Goal: Task Accomplishment & Management: Manage account settings

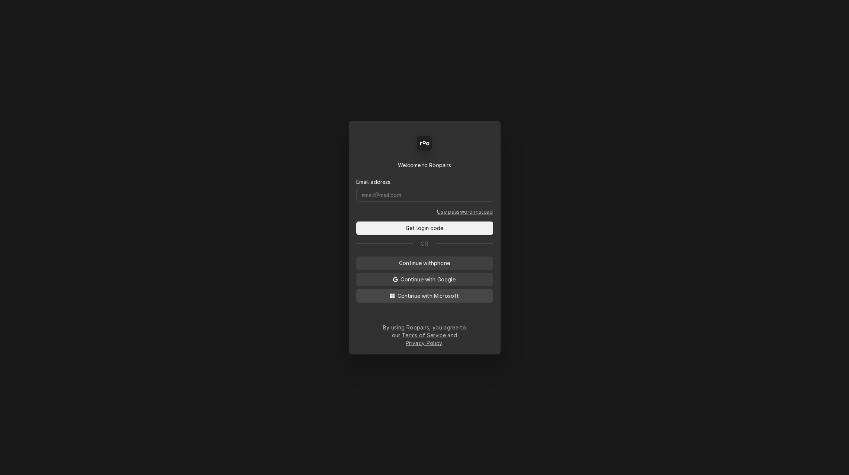
click at [417, 299] on span "Continue with Microsoft" at bounding box center [428, 296] width 65 height 8
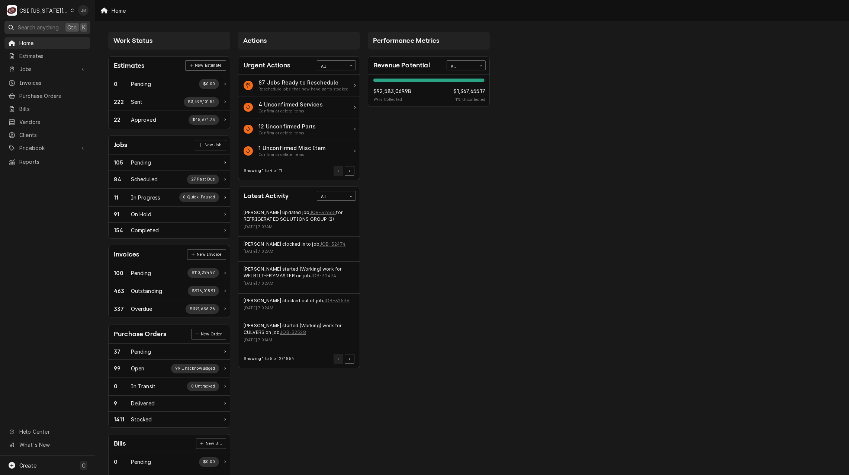
click at [42, 25] on span "Search anything" at bounding box center [38, 27] width 41 height 8
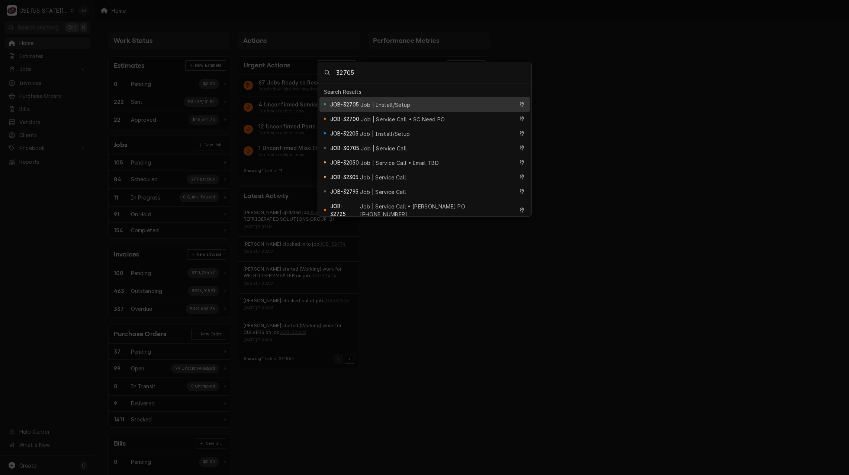
type input "32705"
click at [374, 102] on span "Job | Install/Setup" at bounding box center [385, 105] width 50 height 8
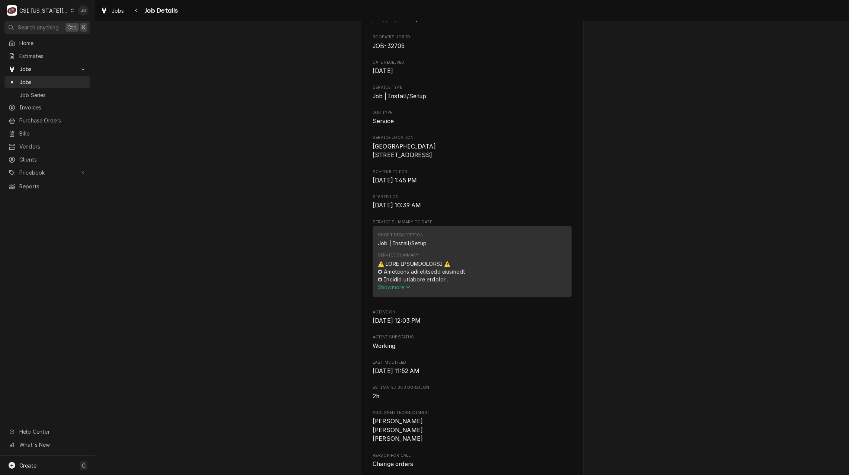
scroll to position [112, 0]
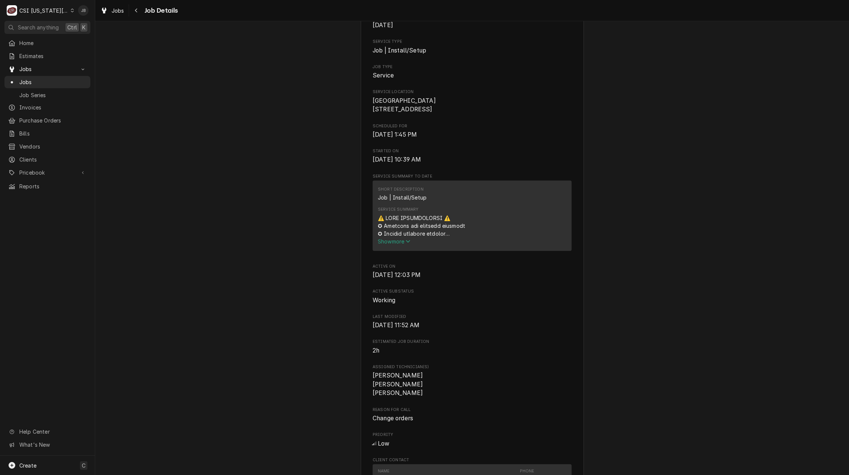
click at [396, 244] on span "Show more" at bounding box center [394, 241] width 33 height 6
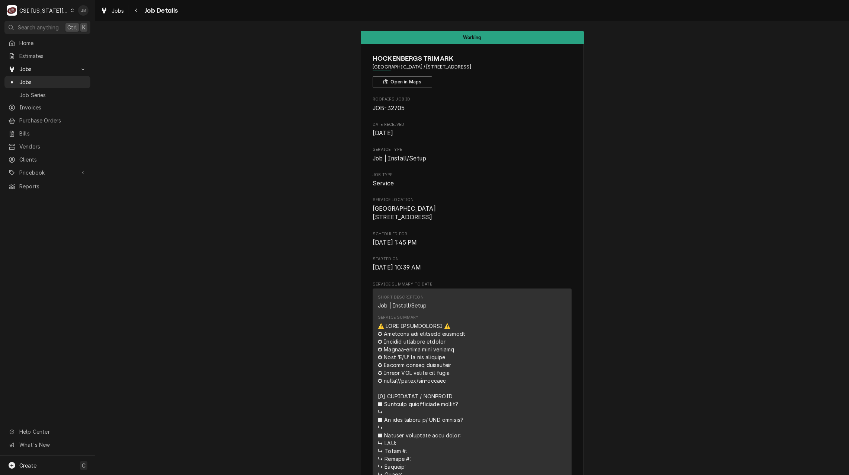
scroll to position [0, 0]
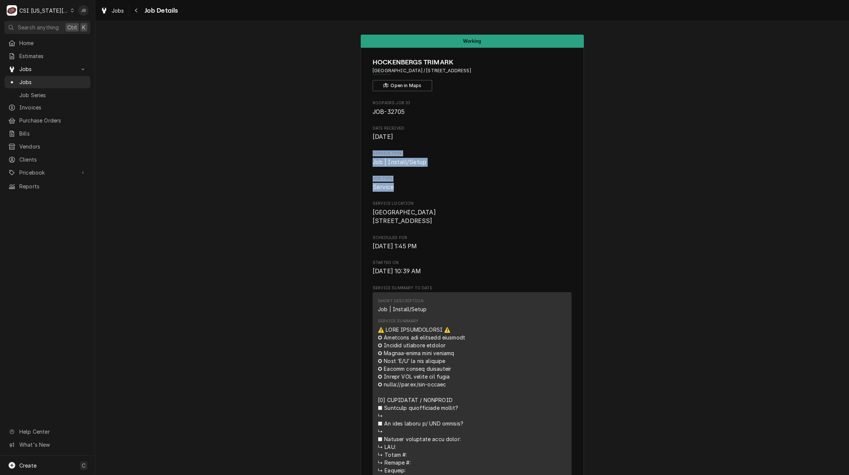
drag, startPoint x: 331, startPoint y: 182, endPoint x: 287, endPoint y: 155, distance: 51.1
drag, startPoint x: 287, startPoint y: 155, endPoint x: 218, endPoint y: 179, distance: 73.3
click at [482, 192] on span "Service" at bounding box center [472, 187] width 199 height 9
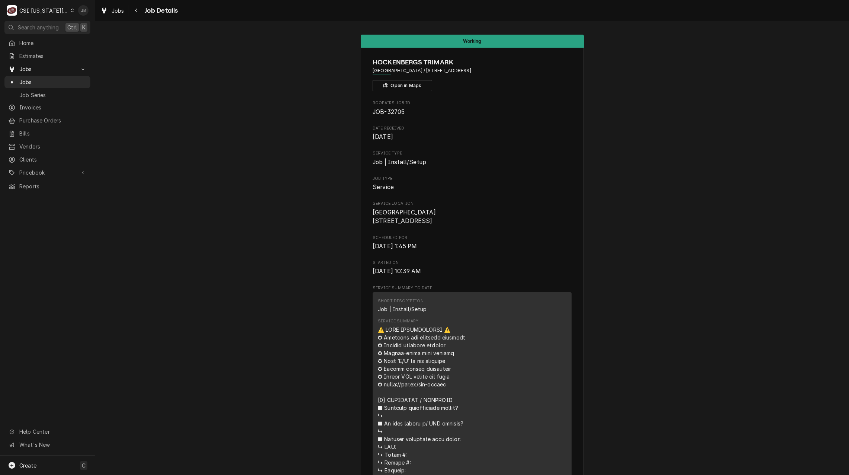
drag, startPoint x: 372, startPoint y: 181, endPoint x: 320, endPoint y: 77, distance: 116.3
click at [414, 182] on span "Job Type" at bounding box center [472, 179] width 199 height 6
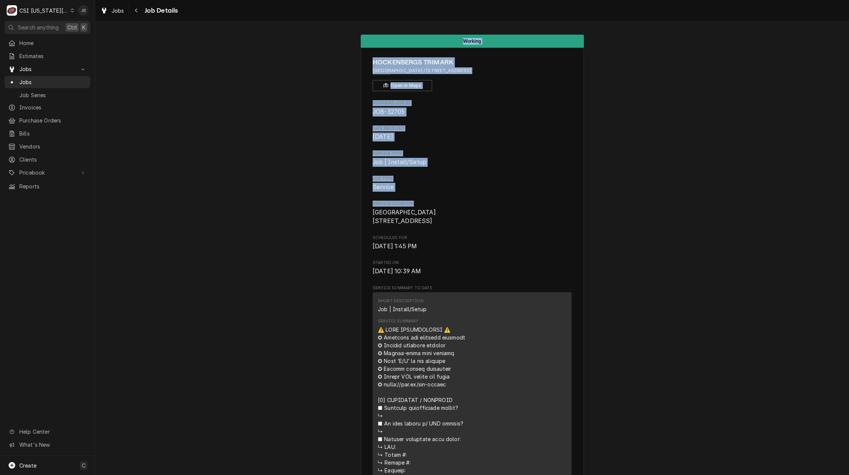
drag, startPoint x: 410, startPoint y: 204, endPoint x: 311, endPoint y: 22, distance: 206.7
click at [311, 22] on div "Working HOCKENBERGS TRIMARK Leavenworth Federal Correctional Institution / 1020…" at bounding box center [472, 247] width 754 height 453
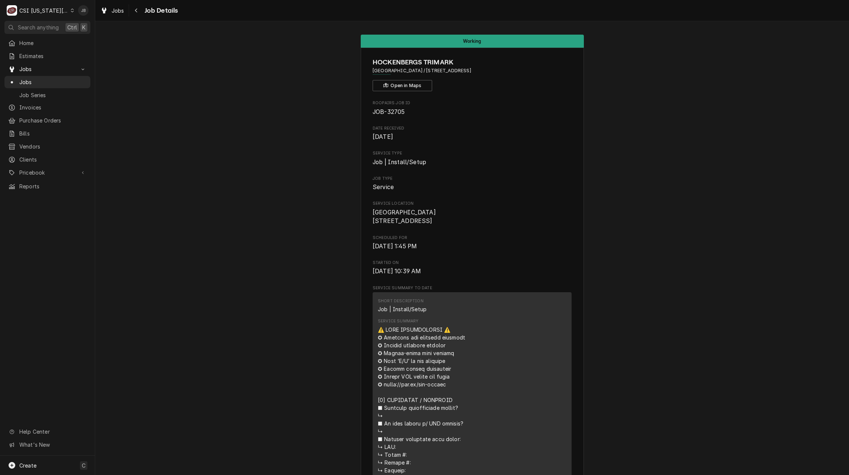
click at [530, 141] on span "Sep 10, 2025" at bounding box center [472, 136] width 199 height 9
drag, startPoint x: 398, startPoint y: 70, endPoint x: 348, endPoint y: 72, distance: 50.7
copy span "Leavenworth"
click at [57, 83] on span "Jobs" at bounding box center [52, 82] width 67 height 8
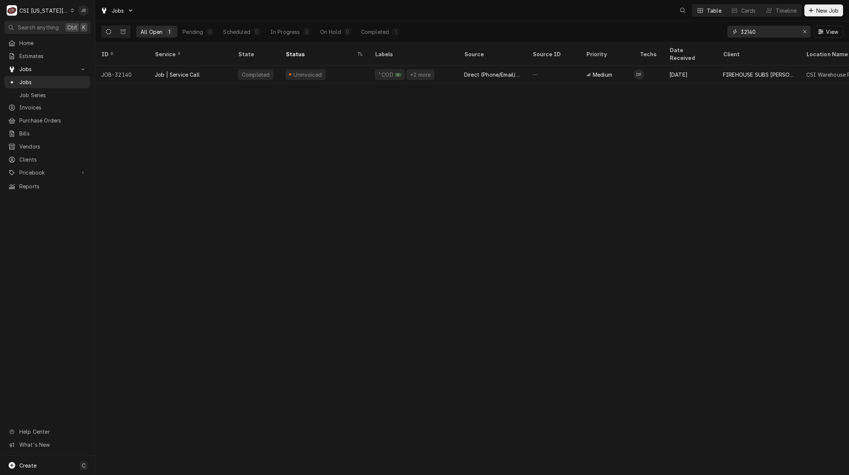
drag, startPoint x: 644, startPoint y: 35, endPoint x: 635, endPoint y: 35, distance: 8.9
click at [635, 35] on div "All Open 1 Pending 0 Scheduled 0 In Progress 0 On Hold 0 Completed 1 32140 View" at bounding box center [472, 31] width 742 height 21
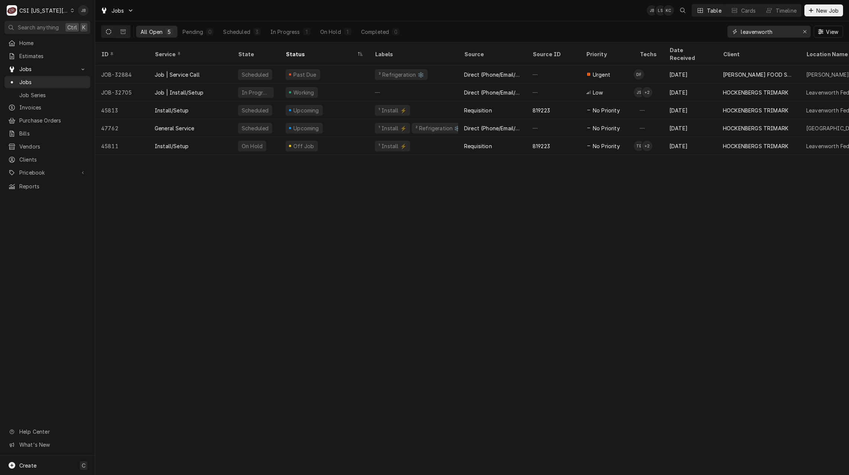
type input "leavenworth"
click at [442, 18] on div "Jobs JB LS + 2 Table Cards Timeline New Job" at bounding box center [472, 10] width 754 height 21
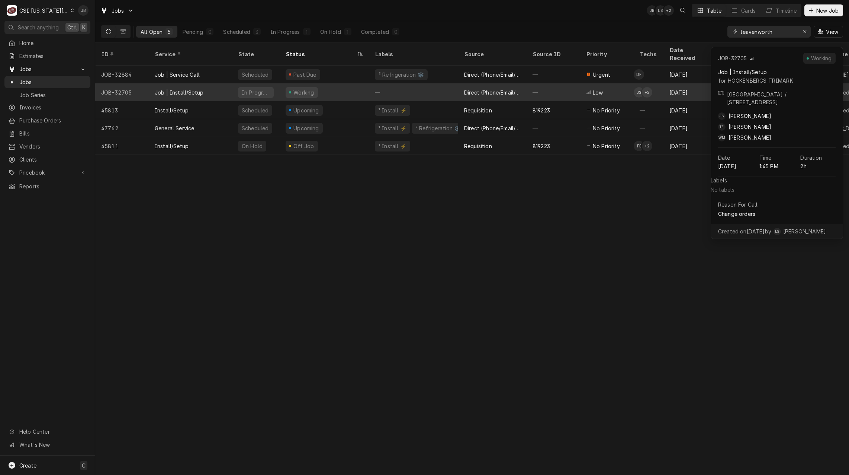
click at [234, 83] on div "In Progress" at bounding box center [256, 92] width 48 height 18
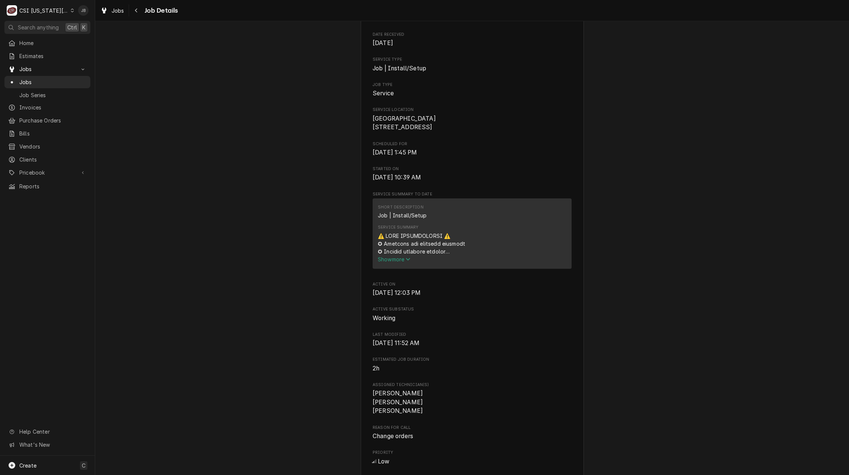
scroll to position [186, 0]
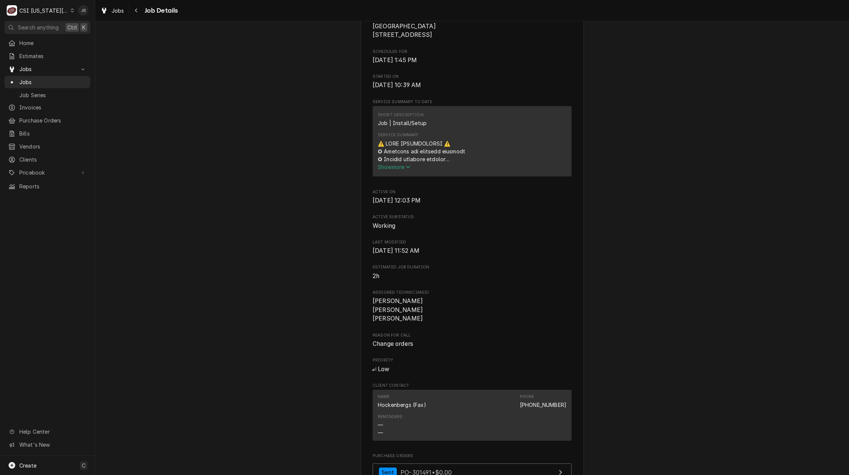
click at [394, 170] on span "Show more" at bounding box center [394, 167] width 33 height 6
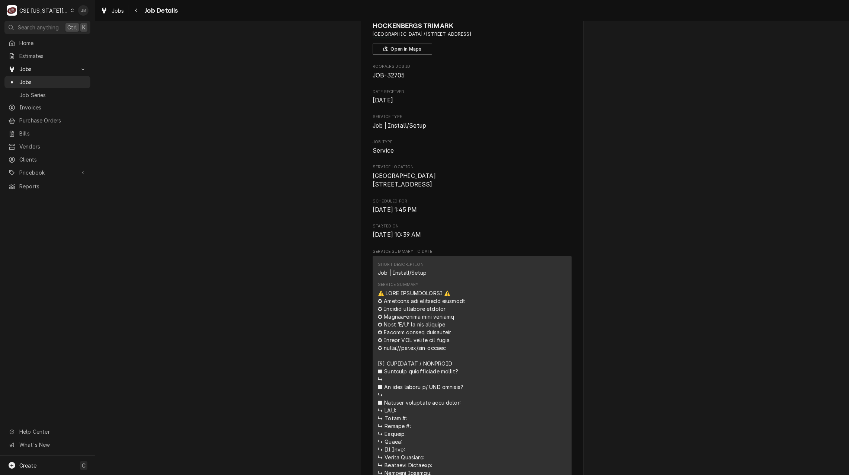
scroll to position [0, 0]
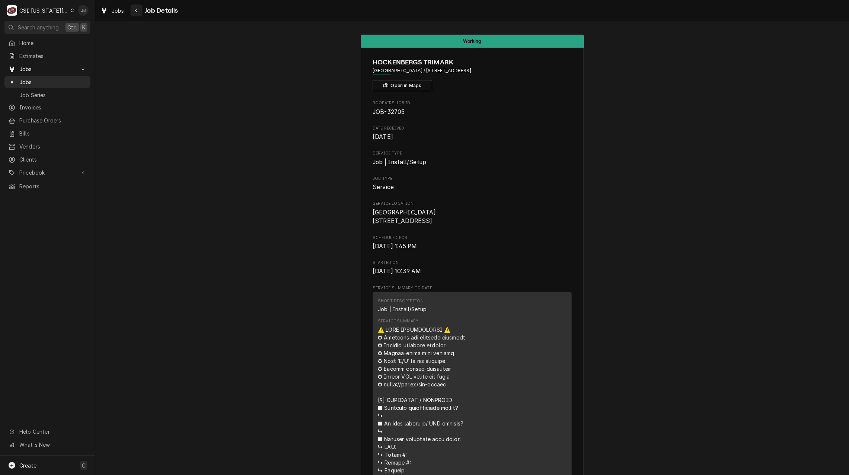
click at [138, 12] on icon "Navigate back" at bounding box center [136, 10] width 3 height 5
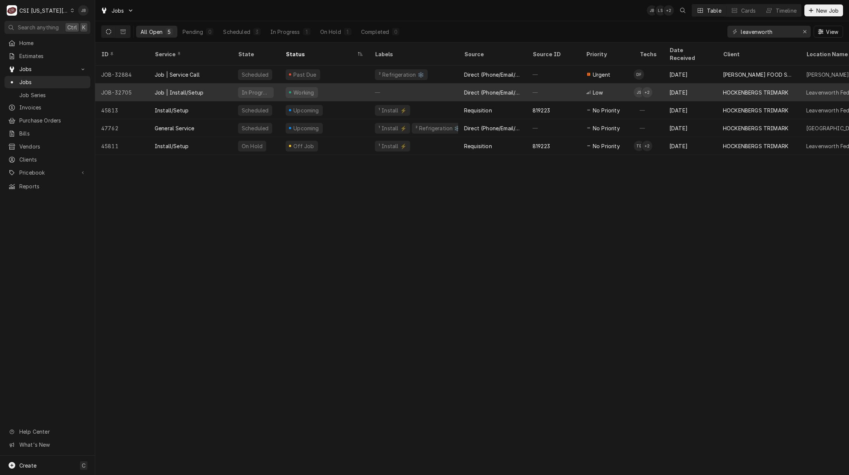
click at [433, 86] on div "—" at bounding box center [413, 92] width 89 height 18
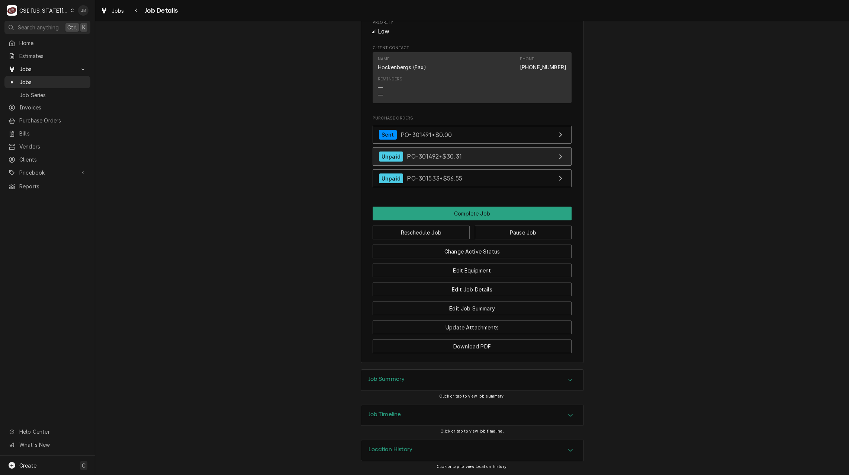
scroll to position [539, 0]
click at [399, 414] on h3 "Job Timeline" at bounding box center [385, 414] width 33 height 7
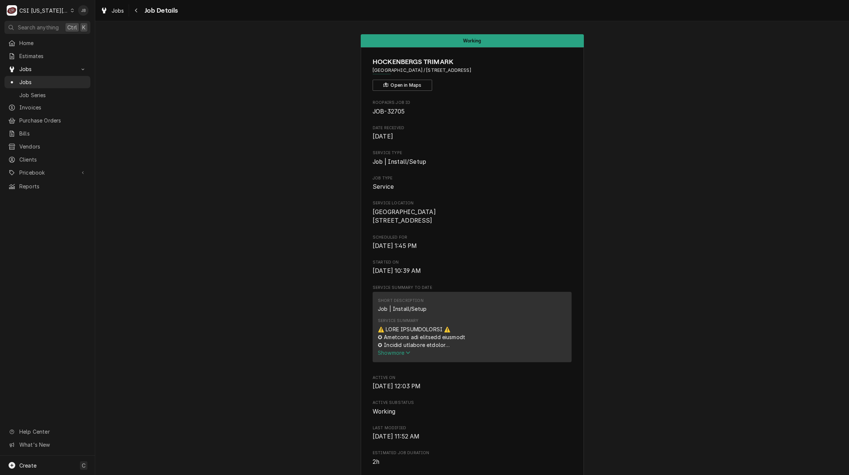
scroll to position [0, 0]
click at [123, 12] on span "Jobs" at bounding box center [118, 11] width 13 height 8
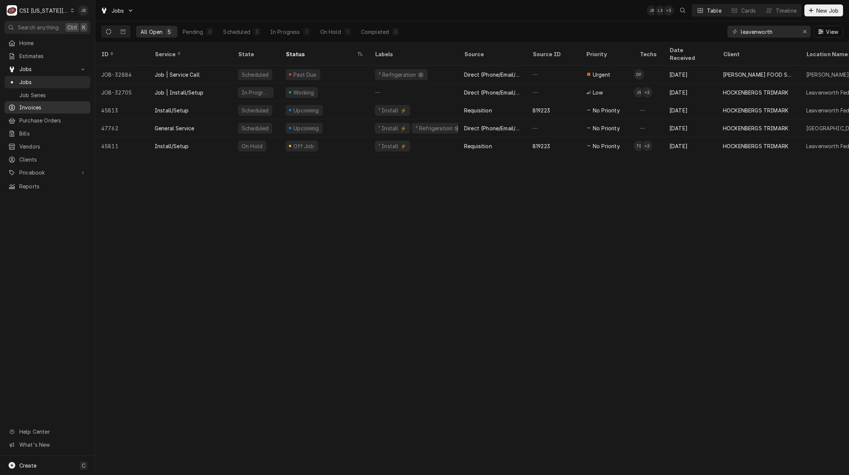
click at [39, 108] on span "Invoices" at bounding box center [52, 107] width 67 height 8
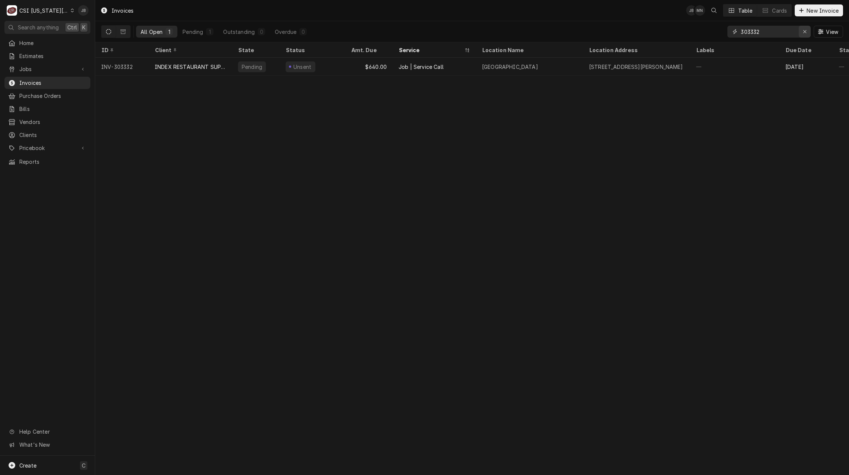
click at [803, 30] on icon "Erase input" at bounding box center [805, 31] width 4 height 5
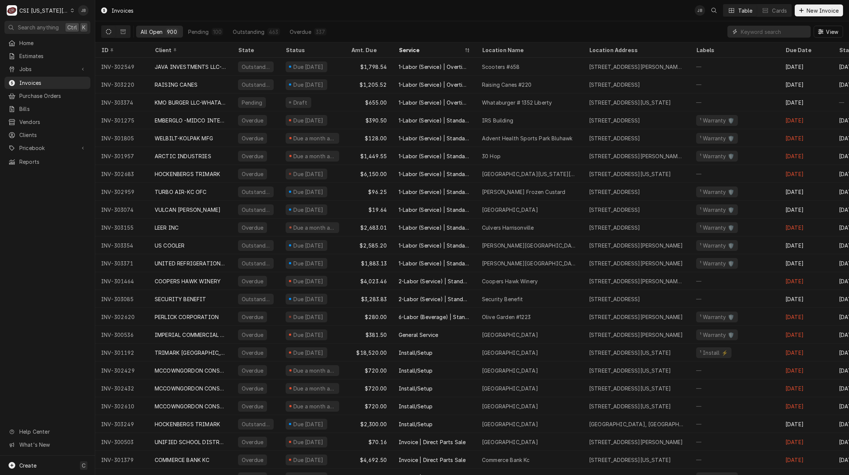
click at [761, 36] on input "Dynamic Content Wrapper" at bounding box center [774, 32] width 66 height 12
click at [753, 34] on input "Dynamic Content Wrapper" at bounding box center [774, 32] width 66 height 12
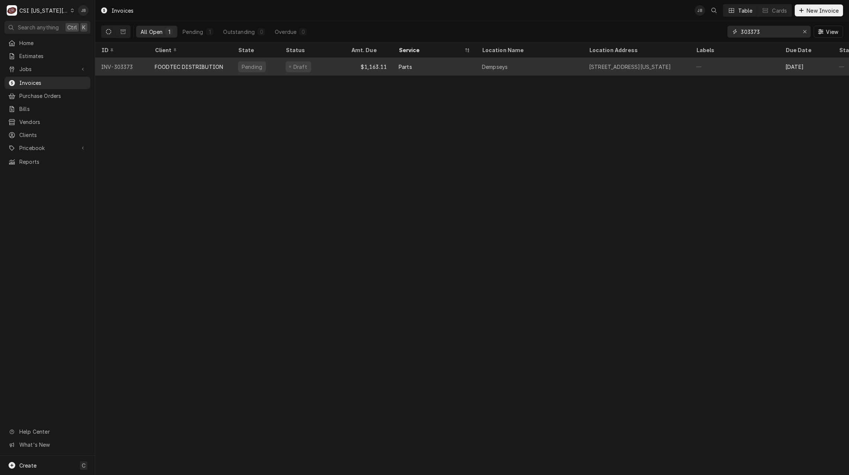
type input "303373"
click at [292, 70] on div "Draft" at bounding box center [312, 67] width 65 height 18
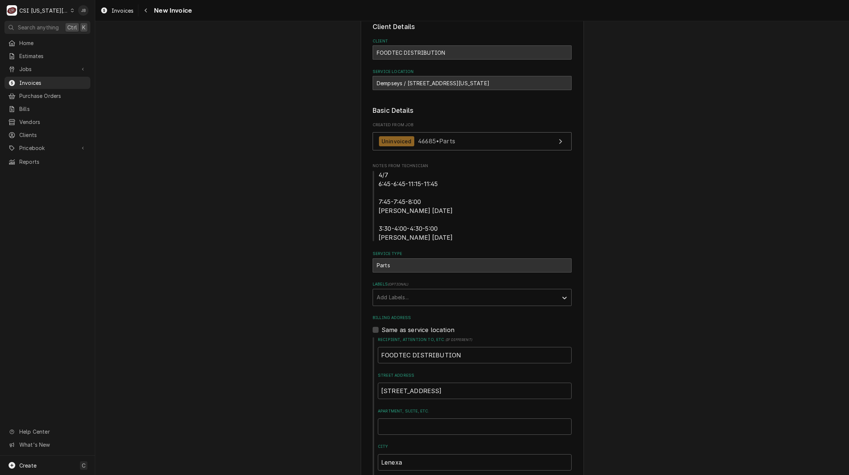
scroll to position [37, 0]
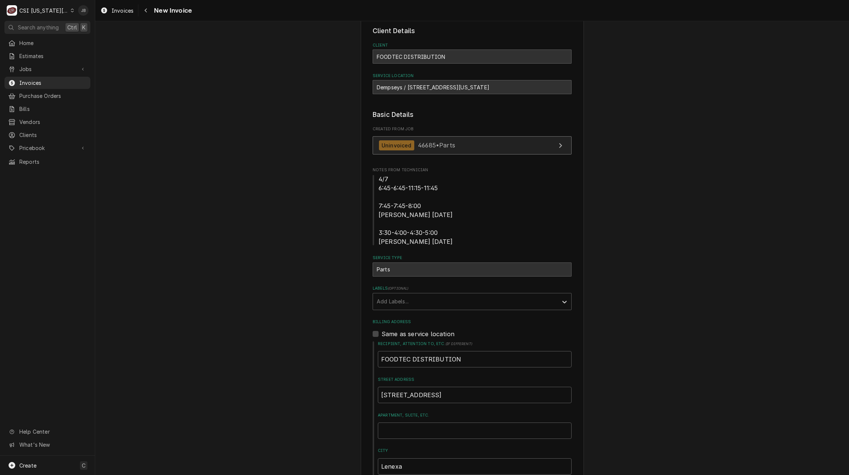
click at [462, 148] on link "Uninvoiced 46685 • Parts" at bounding box center [472, 145] width 199 height 18
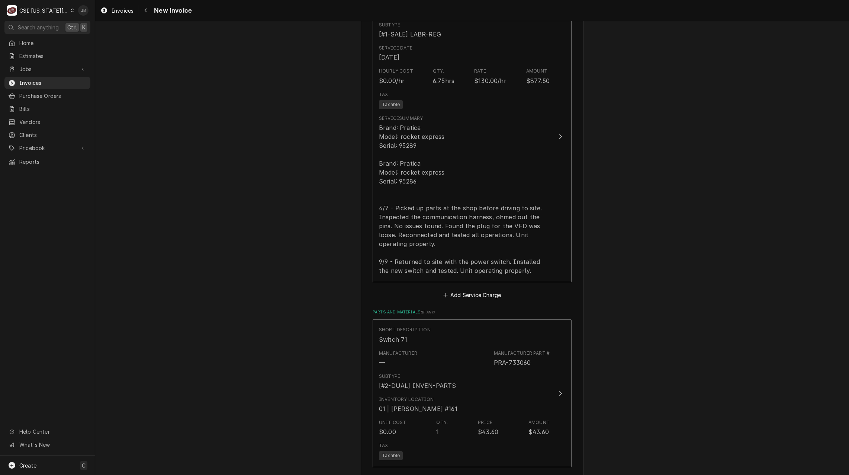
scroll to position [781, 0]
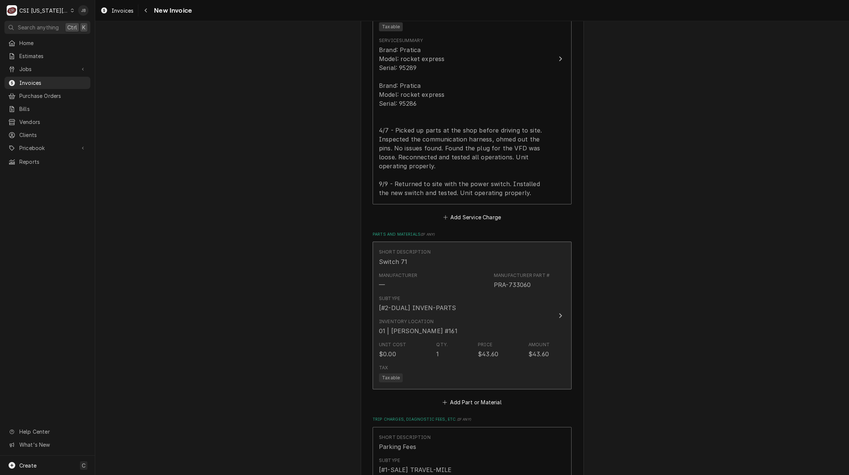
click at [492, 320] on div "Inventory Location 01 | BRIAN HAWKINS #161" at bounding box center [464, 326] width 171 height 23
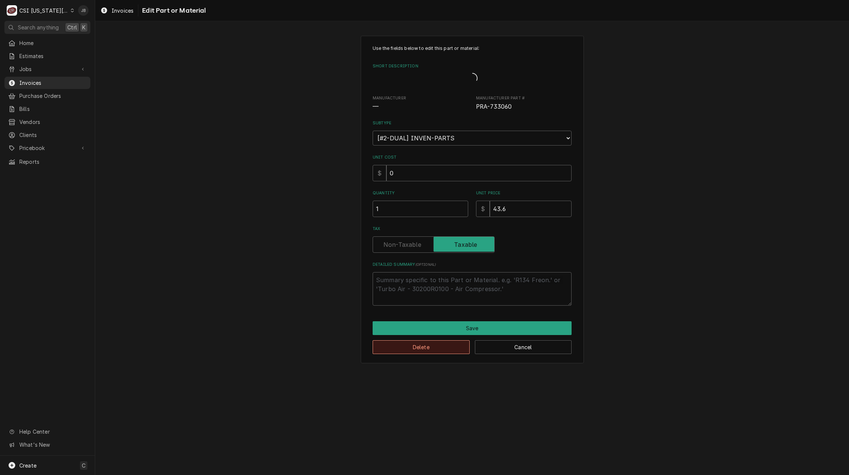
click at [424, 347] on button "Delete" at bounding box center [421, 347] width 97 height 14
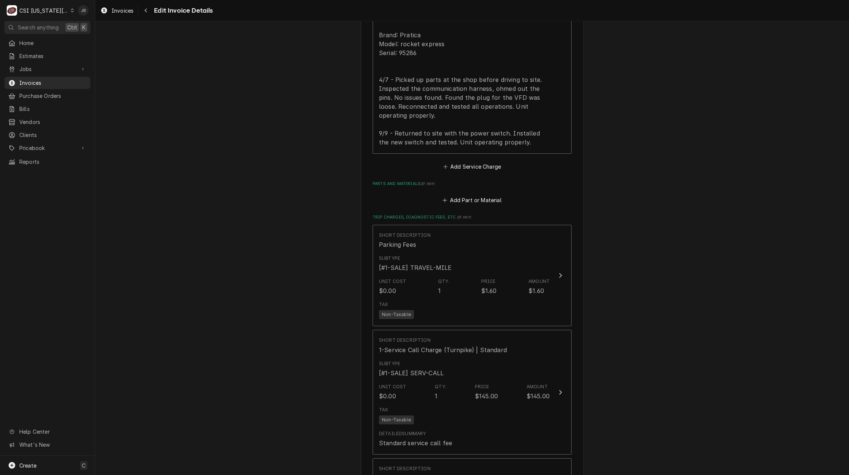
scroll to position [893, 0]
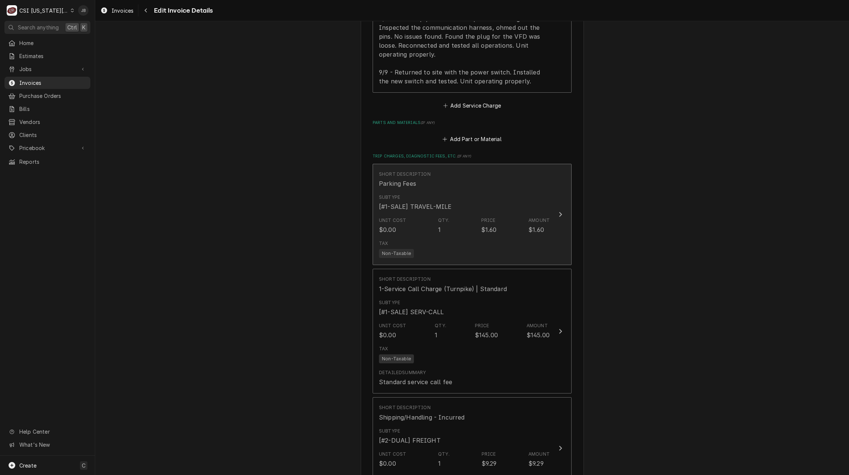
click at [485, 203] on div "Subtype [#1-SALE] TRAVEL-MILE" at bounding box center [464, 202] width 171 height 23
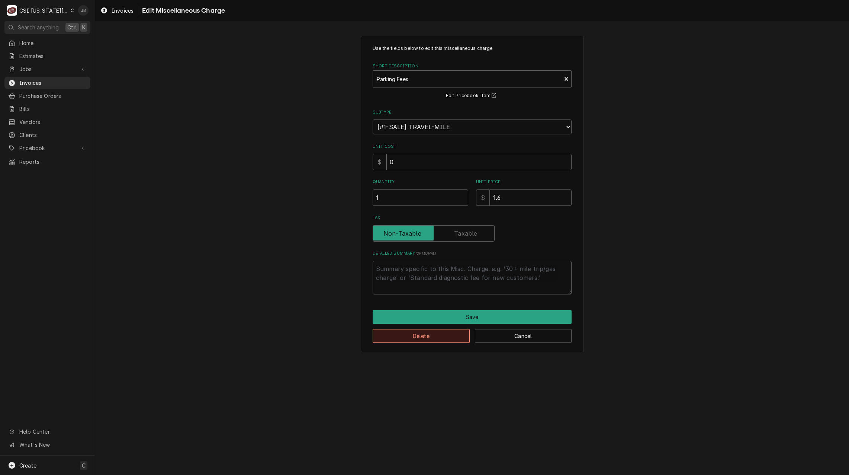
click at [427, 338] on button "Delete" at bounding box center [421, 336] width 97 height 14
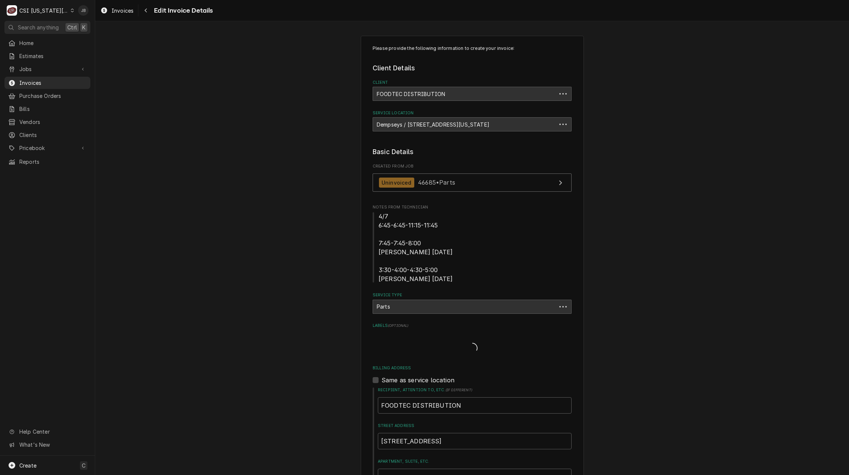
scroll to position [907, 0]
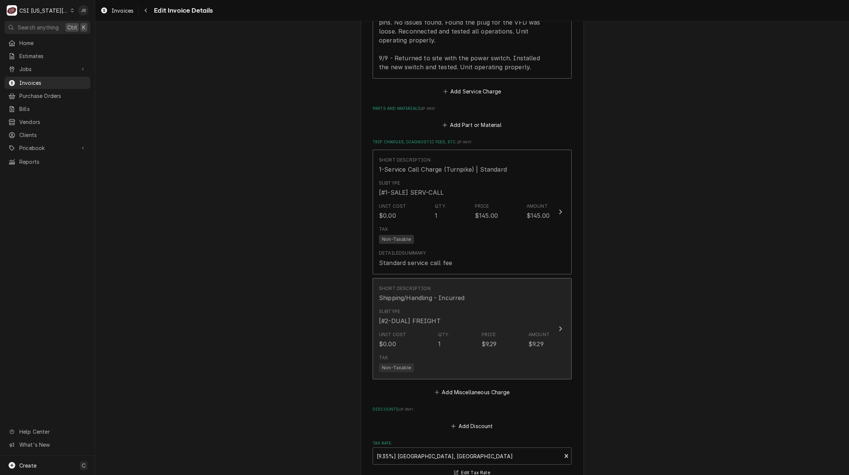
click at [509, 347] on div "Unit Cost $0.00 Qty. 1 Price $9.29 Amount $9.29" at bounding box center [464, 339] width 171 height 23
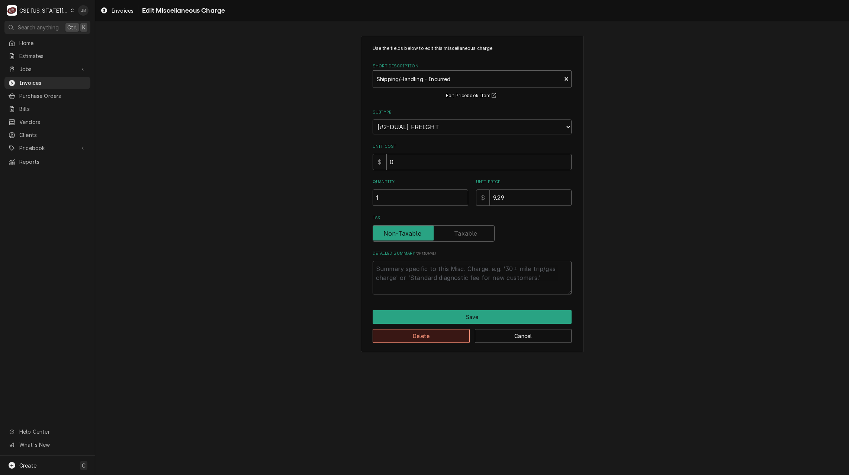
click at [415, 336] on button "Delete" at bounding box center [421, 336] width 97 height 14
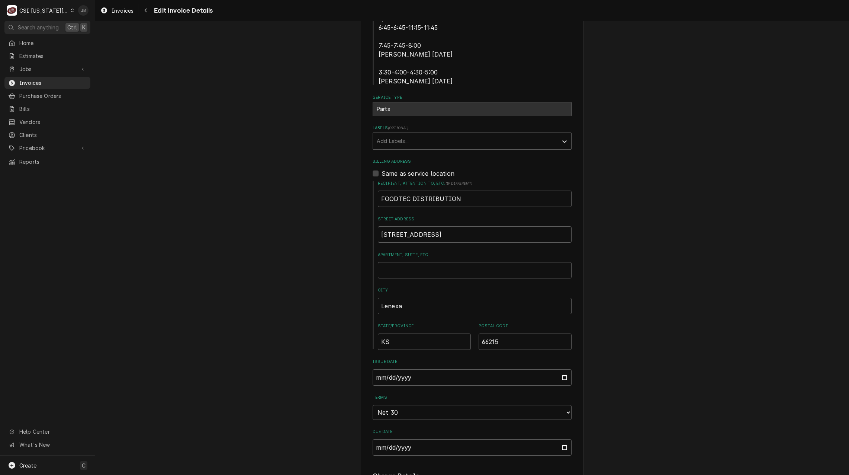
scroll to position [140, 0]
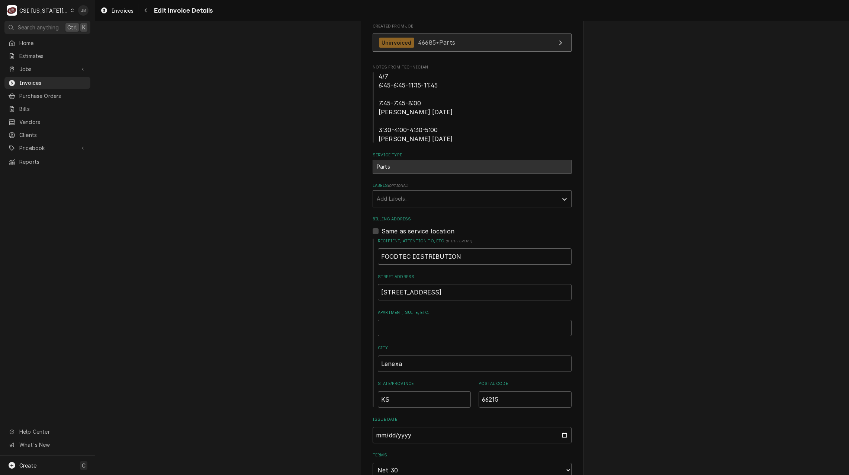
click at [403, 45] on div "Uninvoiced" at bounding box center [396, 43] width 35 height 10
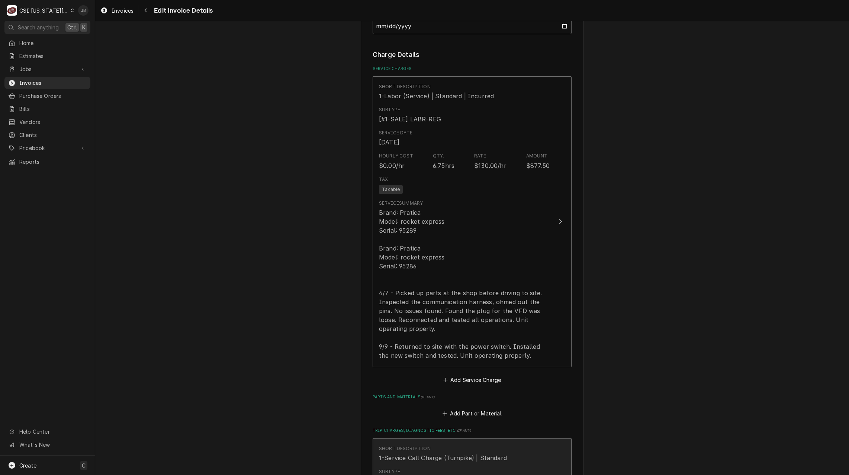
scroll to position [618, 0]
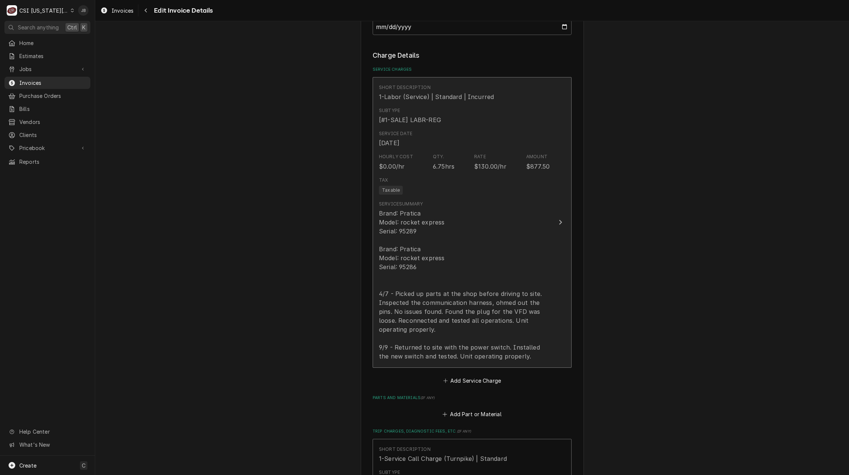
click at [420, 185] on div "Tax Taxable" at bounding box center [464, 186] width 171 height 24
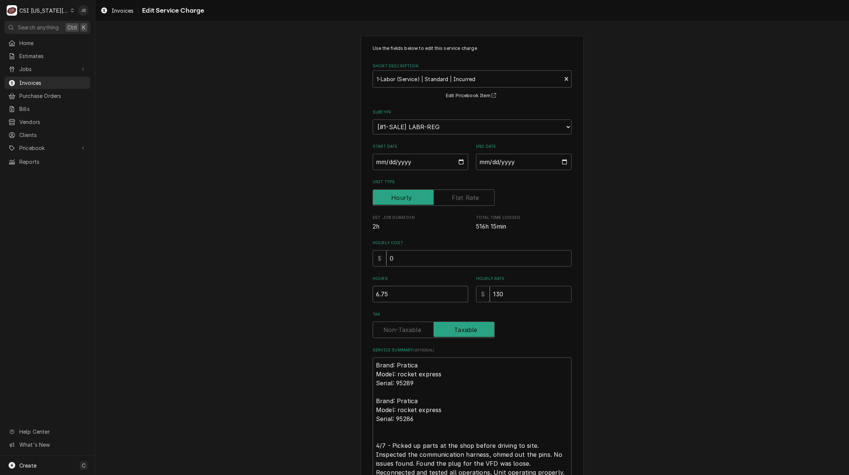
drag, startPoint x: 393, startPoint y: 292, endPoint x: 318, endPoint y: 292, distance: 74.8
click at [318, 292] on div "Use the fields below to edit this service charge Short Description 1-Labor (Ser…" at bounding box center [472, 300] width 754 height 542
type textarea "x"
type input "4"
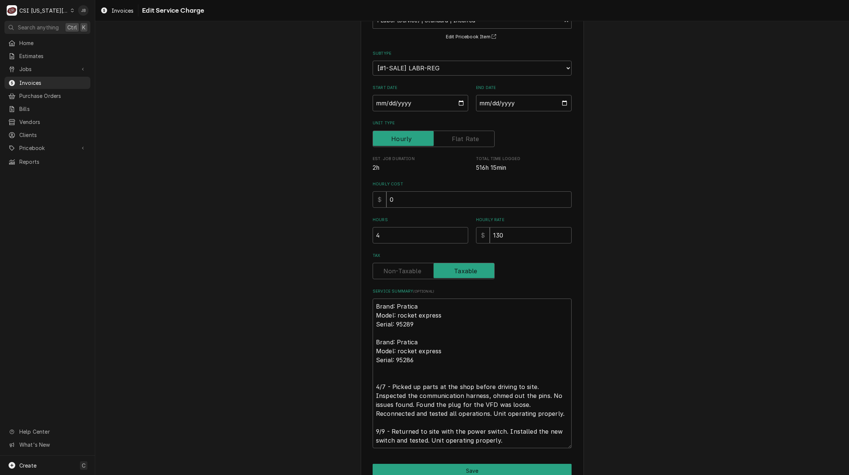
scroll to position [96, 0]
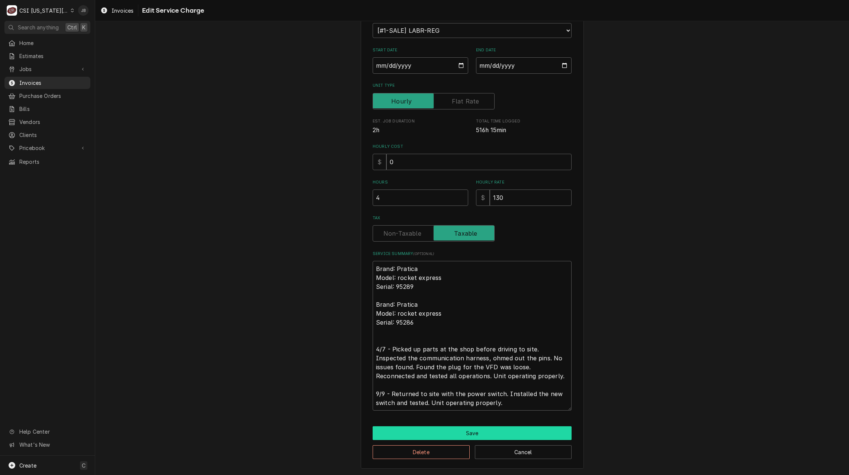
click at [459, 434] on button "Save" at bounding box center [472, 433] width 199 height 14
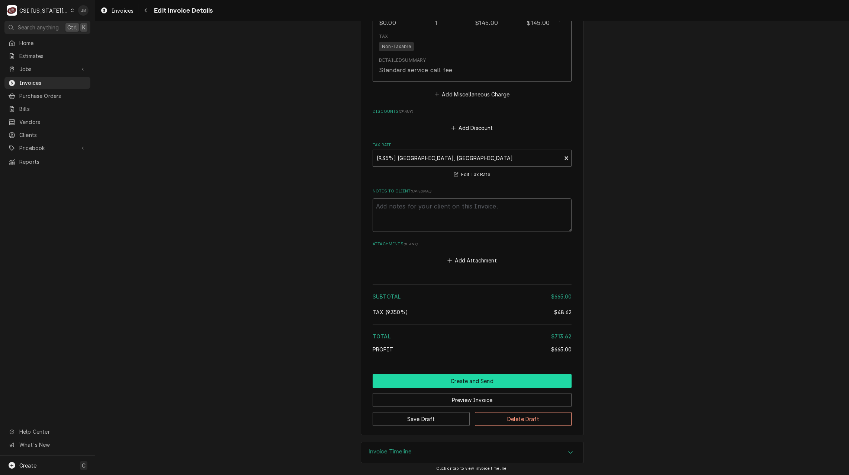
scroll to position [1101, 0]
click at [408, 382] on button "Create and Send" at bounding box center [472, 379] width 199 height 14
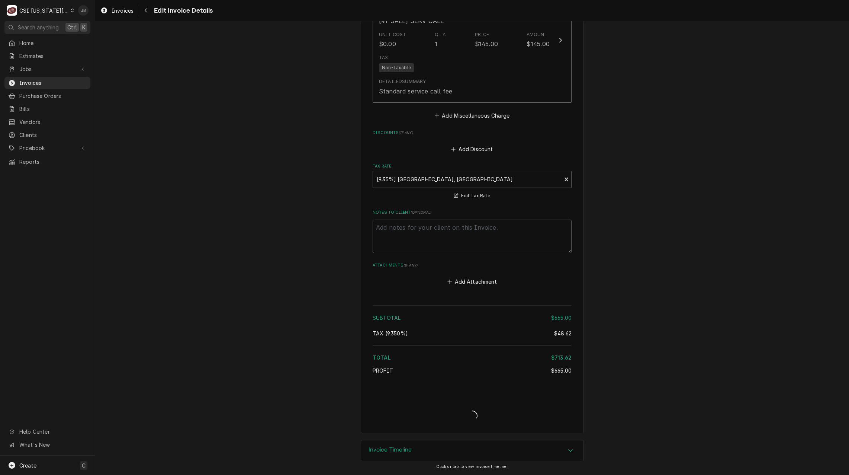
type textarea "x"
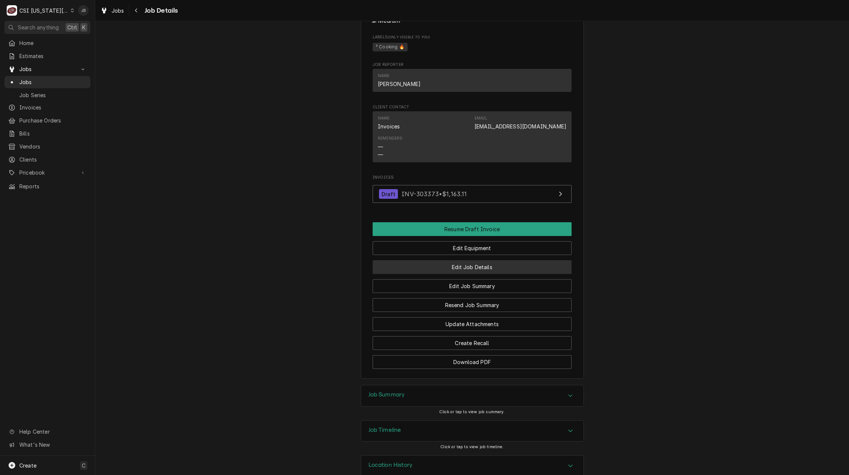
scroll to position [1874, 0]
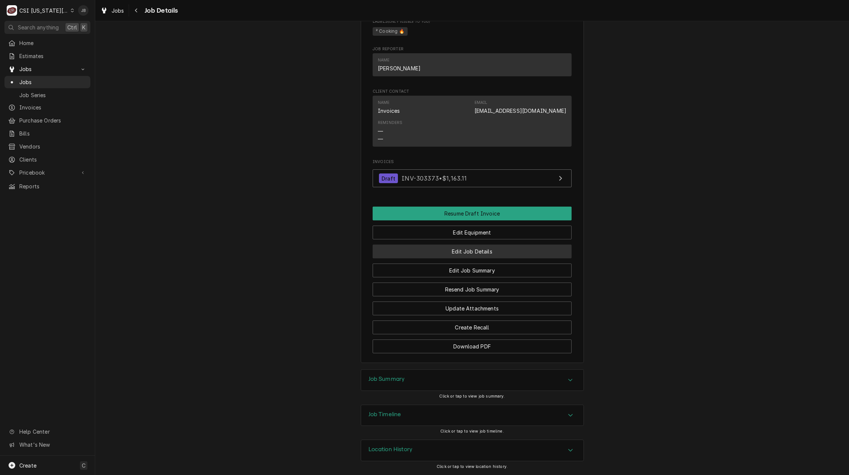
click at [476, 252] on button "Edit Job Details" at bounding box center [472, 251] width 199 height 14
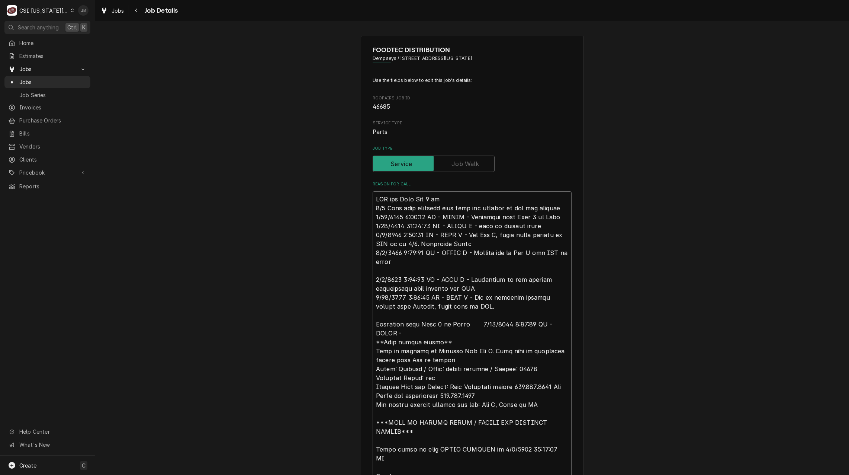
drag, startPoint x: 375, startPoint y: 195, endPoint x: 498, endPoint y: 343, distance: 193.6
type textarea "x"
type textarea "**Oven having issues** Call is covered by Foodtec Per Dan Q. When unit is diagn…"
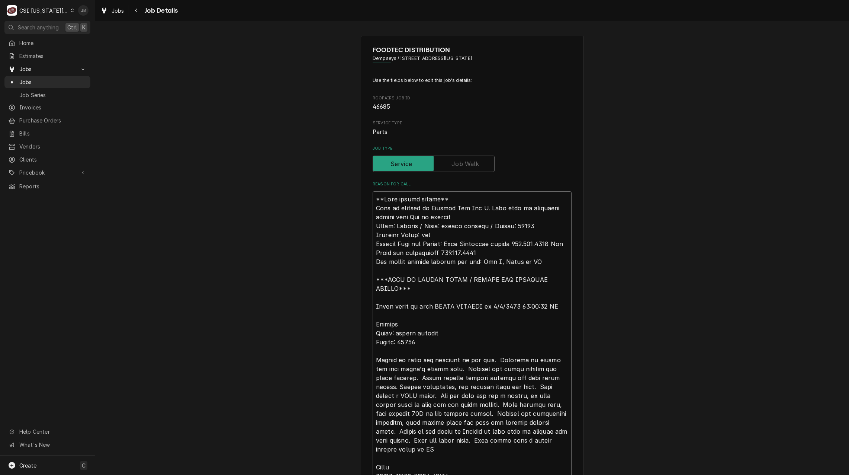
type textarea "x"
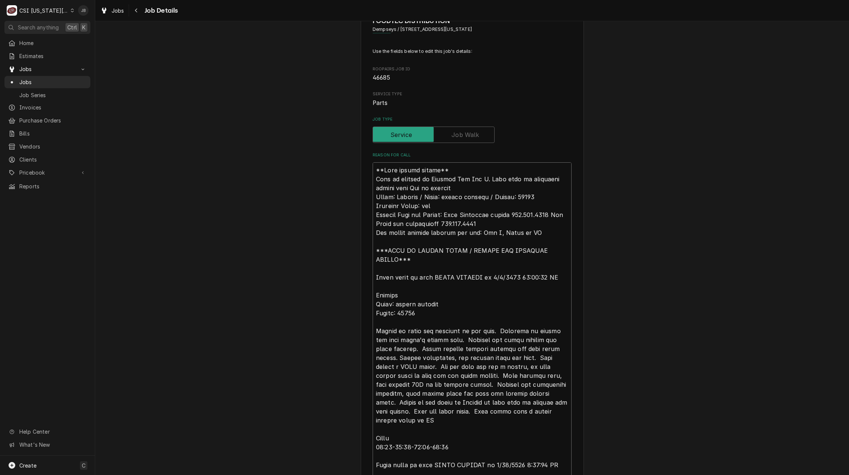
scroll to position [74, 0]
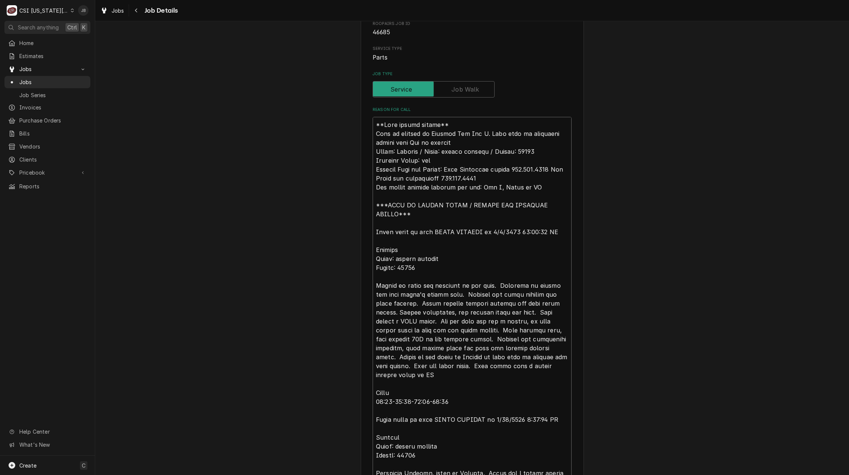
type textarea "**Oven having issues** Call is covered by Foodtec Per Dan Q. When unit is diagn…"
type textarea "x"
type textarea "**Oven having issues** Call is covered by Foodtec Per Dan Q. When unit is diagn…"
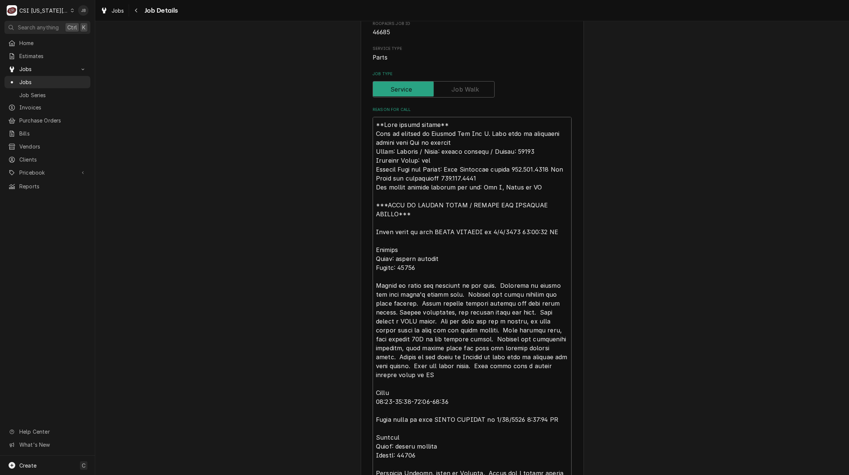
type textarea "x"
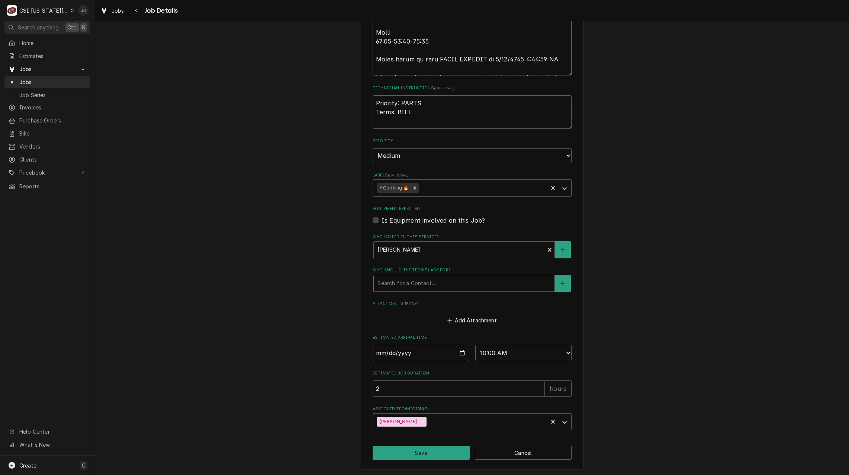
scroll to position [1453, 0]
type textarea "**Oven having issues** Call is covered by Foodtec Per Dan Q. When unit is diagn…"
click at [380, 122] on textarea "Priority: PARTS Terms: BILL" at bounding box center [472, 110] width 199 height 33
drag, startPoint x: 438, startPoint y: 117, endPoint x: 252, endPoint y: 61, distance: 194.4
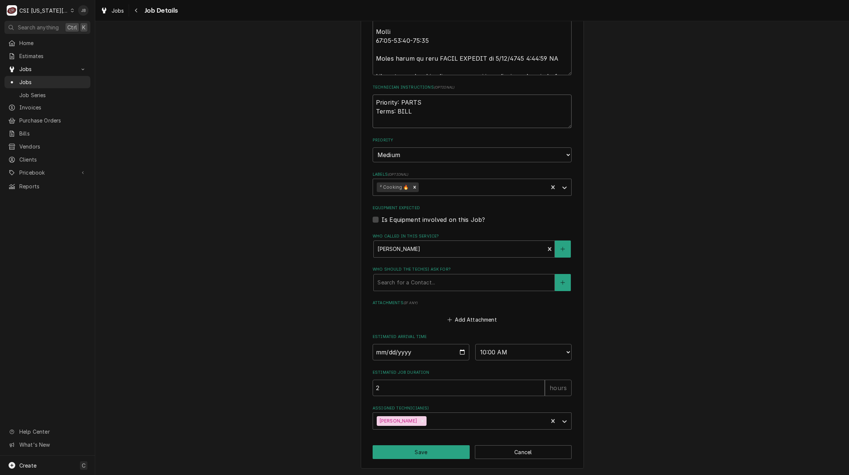
paste textarea "LVM for Pete Mon 8 am 4/2 Pete said upstairs unit that was working is now not h…"
type textarea "x"
type textarea "LVM for Pete Mon 8 am 4/2 Pete said upstairs unit that was working is now not h…"
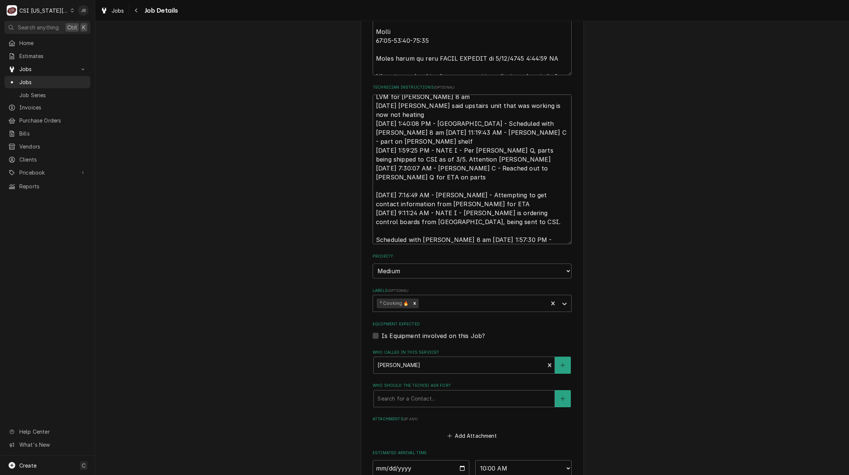
type textarea "x"
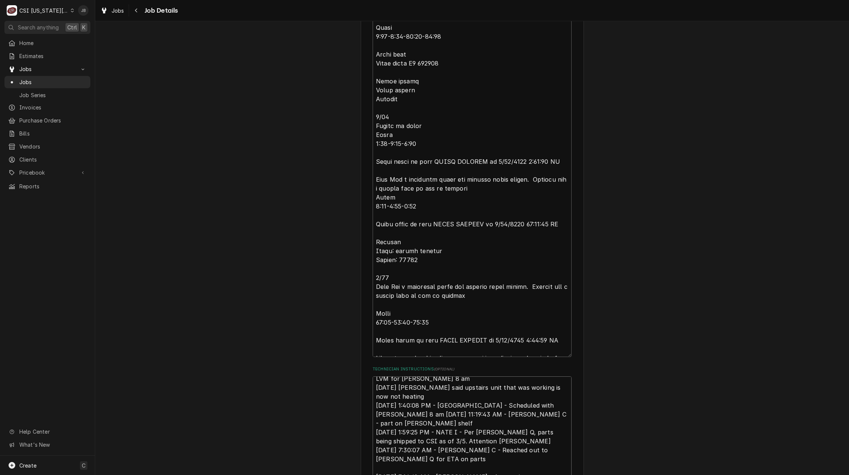
scroll to position [1230, 0]
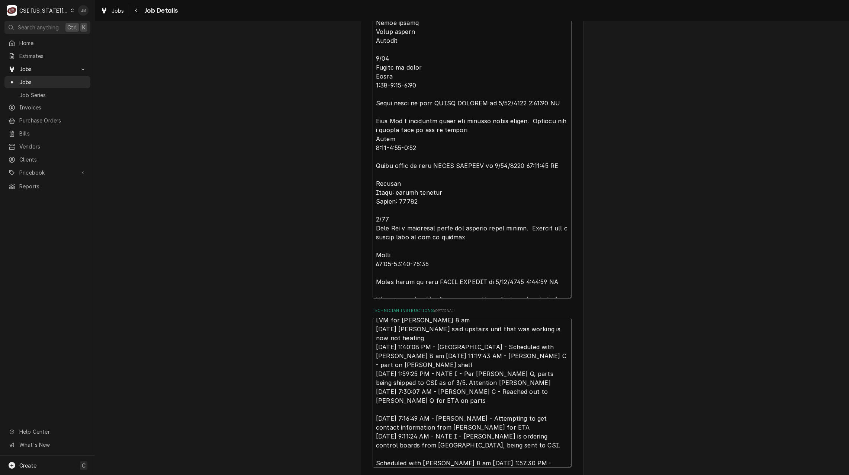
type textarea "LVM for Pete Mon 8 am 4/2 Pete said upstairs unit that was working is now not h…"
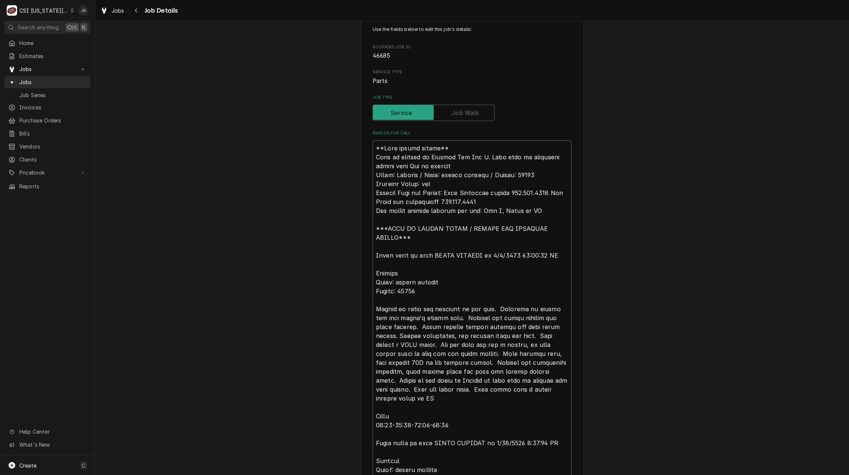
scroll to position [0, 0]
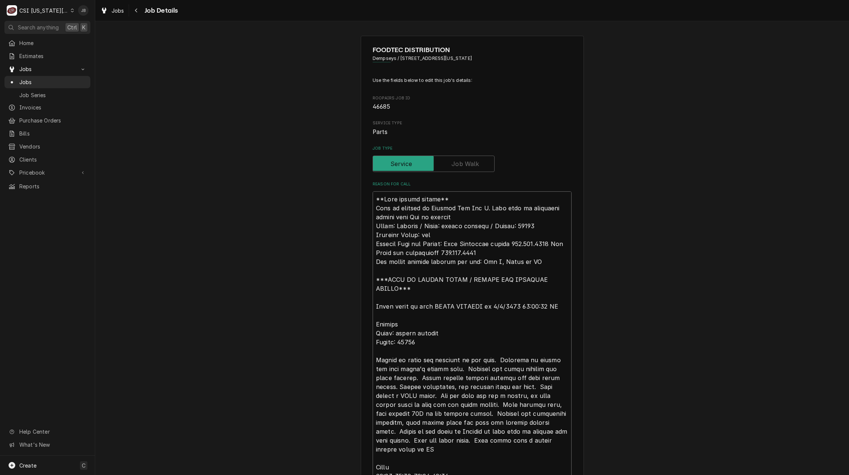
drag, startPoint x: 428, startPoint y: 292, endPoint x: 358, endPoint y: 310, distance: 71.9
type textarea "x"
type textarea "**Oven having issues** Call is covered by Foodtec Per [PERSON_NAME] When unit i…"
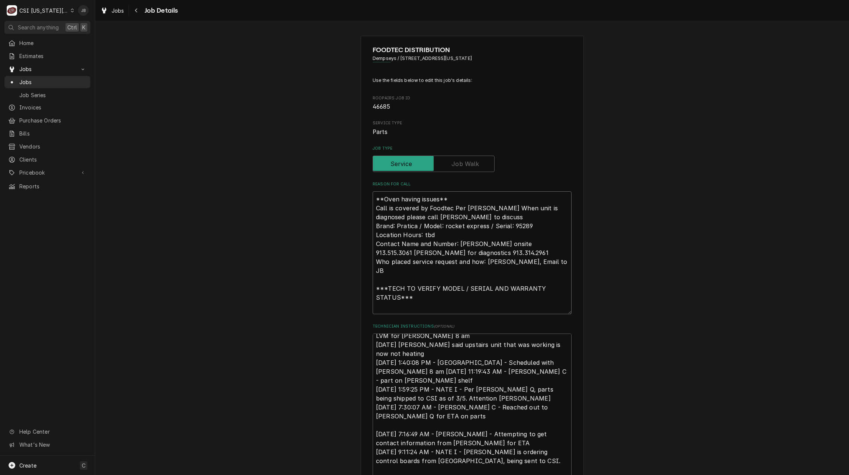
type textarea "x"
type textarea "**Oven having issues** Call is covered by Foodtec Per [PERSON_NAME] When unit i…"
type textarea "x"
type textarea "**Oven having issues** Call is covered by Foodtec Per [PERSON_NAME] When unit i…"
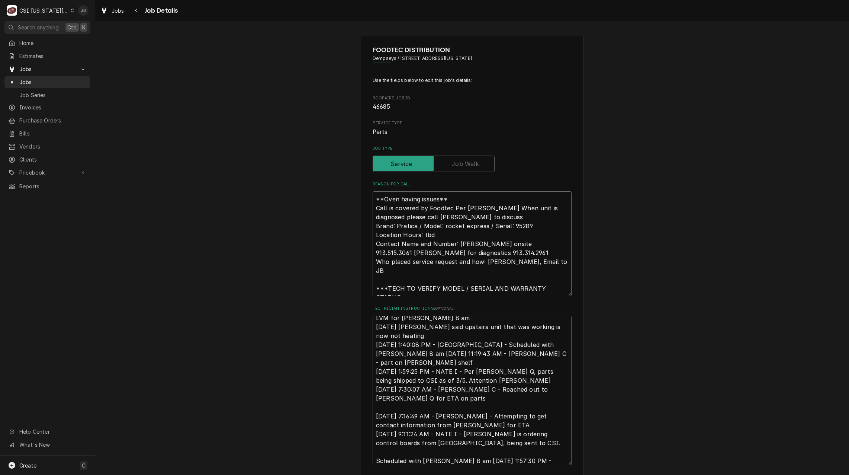
type textarea "x"
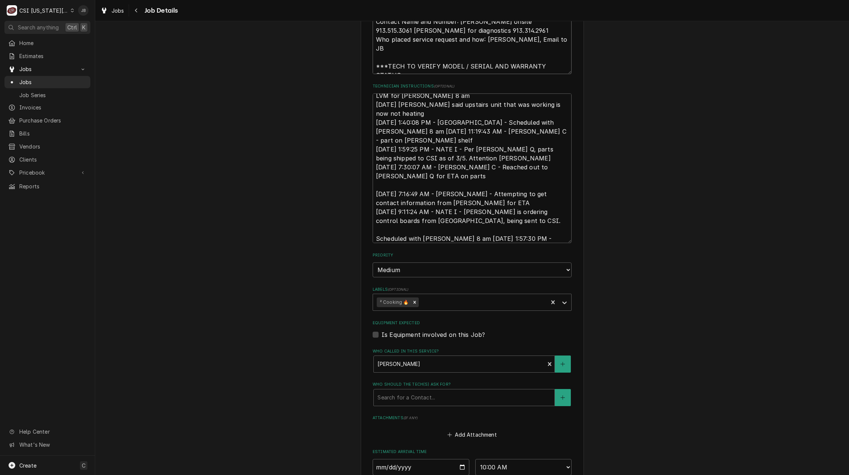
scroll to position [223, 0]
type textarea "**Oven having issues** Call is covered by Foodtec Per [PERSON_NAME] When unit i…"
click at [419, 236] on textarea "LVM for Pete Mon 8 am 4/2 Pete said upstairs unit that was working is now not h…" at bounding box center [472, 167] width 199 height 150
type textarea "x"
type textarea "LVM for Pete Mon 8 am 4/2 Pete said upstairs unit that was working is now not h…"
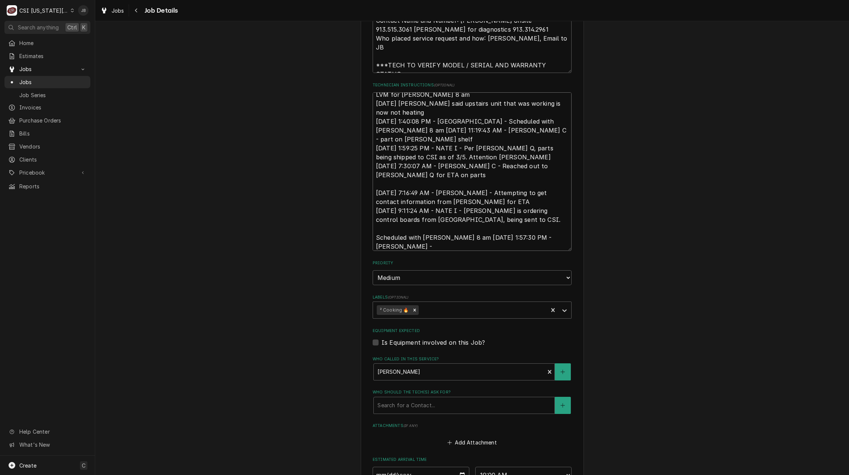
type textarea "x"
type textarea "LVM for Pete Mon 8 am 4/2 Pete said upstairs unit that was working is now not h…"
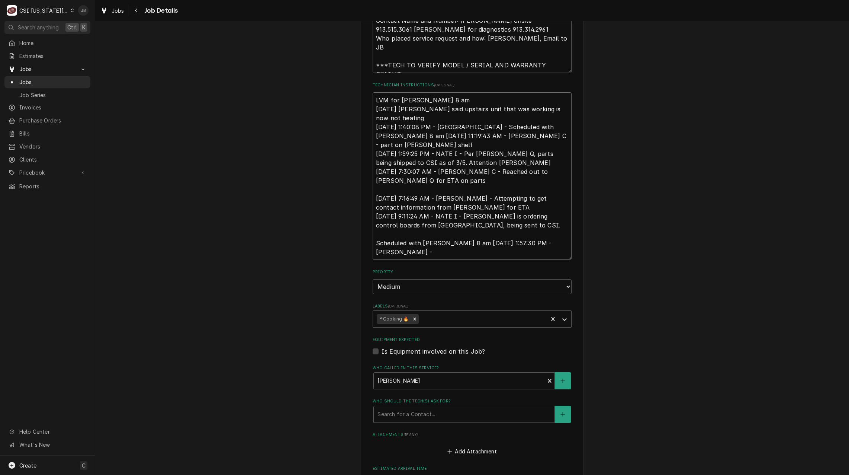
paste textarea "Notes added by tech BRIAN HAWKINS on 2/5/2025 11:12:49 AM Pratica Model: rocket…"
type textarea "x"
type textarea "LVM for Pete Mon 8 am 4/2 Pete said upstairs unit that was working is now not h…"
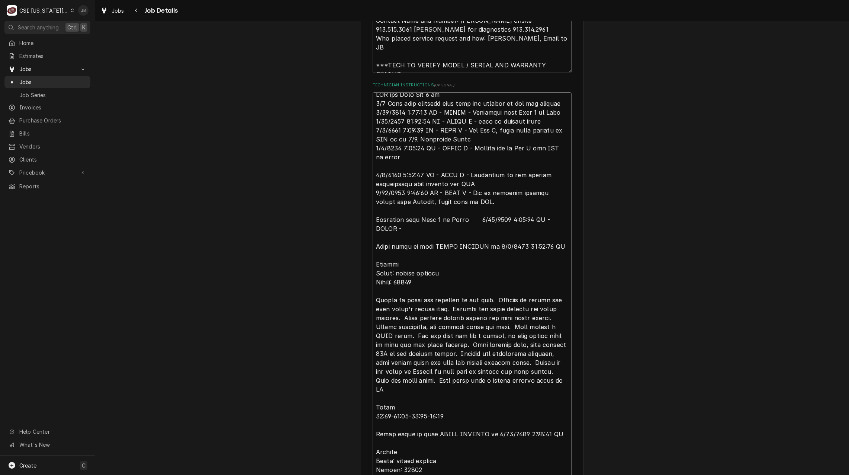
scroll to position [1222, 0]
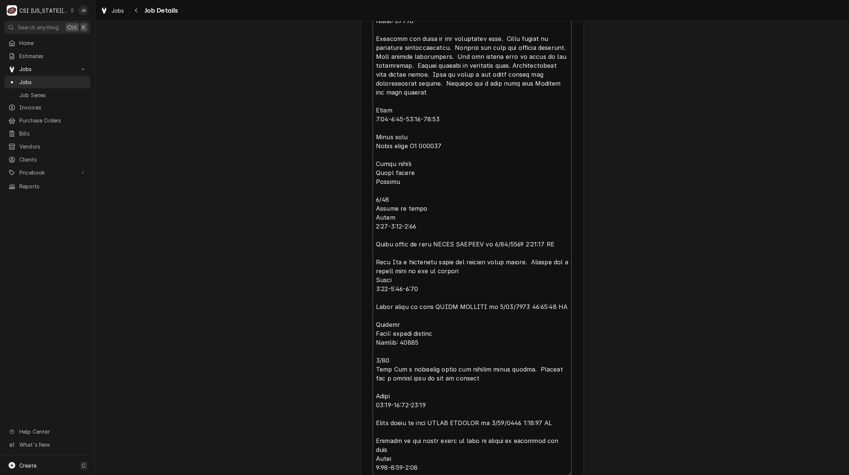
type textarea "x"
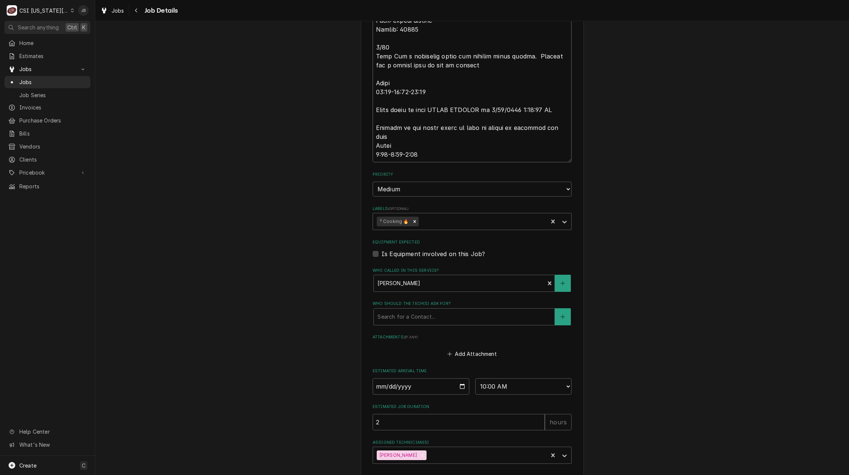
scroll to position [1569, 0]
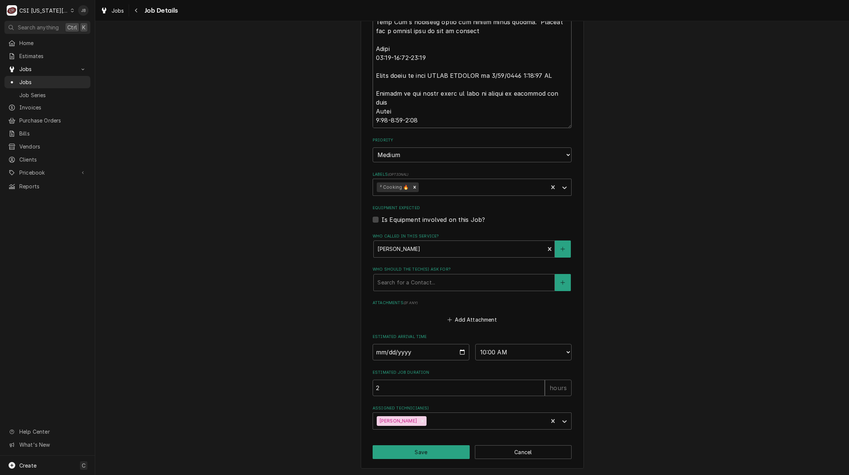
type textarea "LVM for Pete Mon 8 am 4/2 Pete said upstairs unit that was working is now not h…"
click at [405, 455] on button "Save" at bounding box center [421, 452] width 97 height 14
type textarea "x"
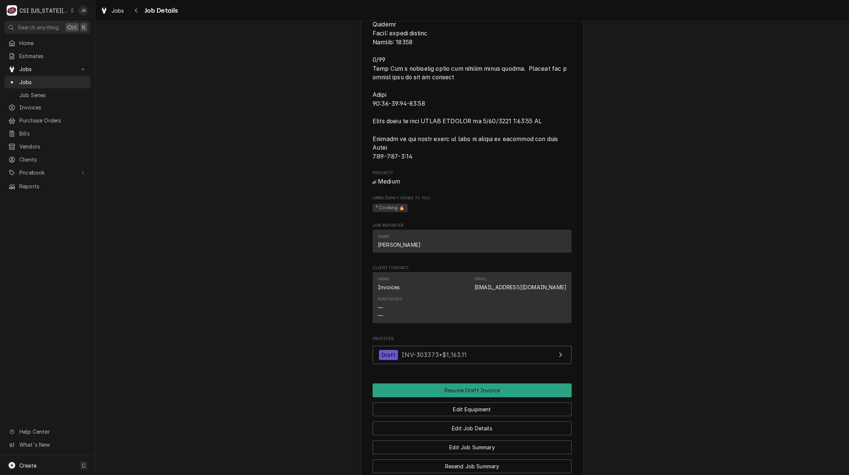
scroll to position [1856, 0]
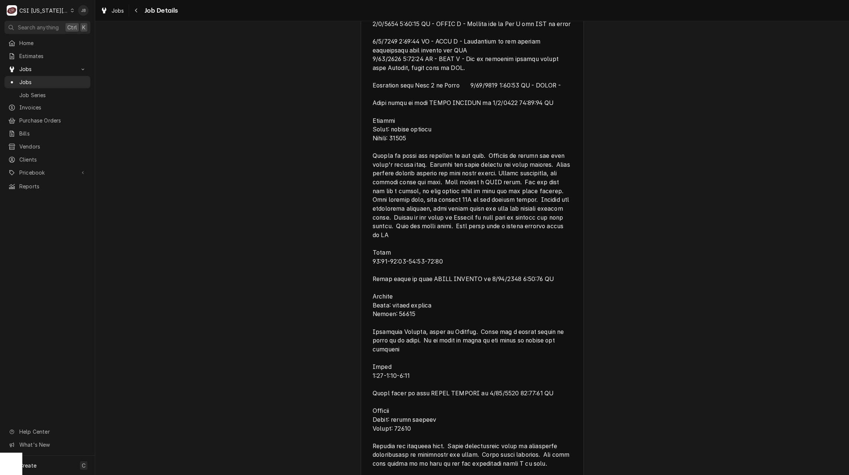
scroll to position [558, 0]
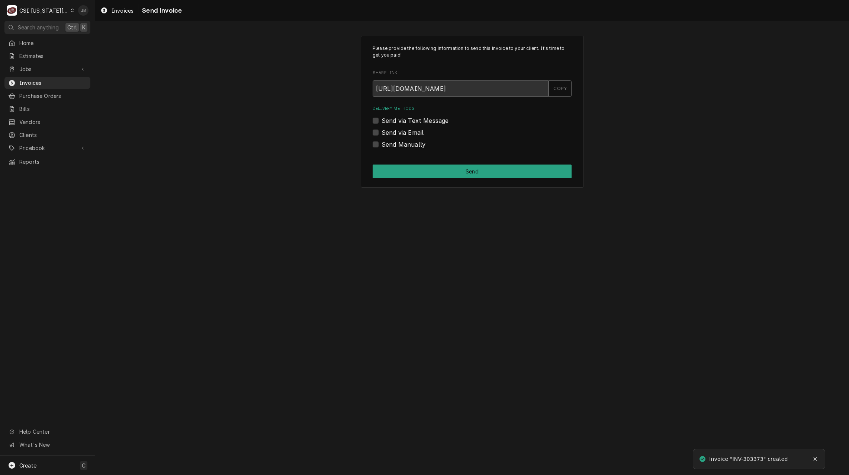
click at [384, 129] on label "Send via Email" at bounding box center [403, 132] width 42 height 9
click at [384, 129] on input "Send via Email" at bounding box center [481, 136] width 199 height 16
checkbox input "true"
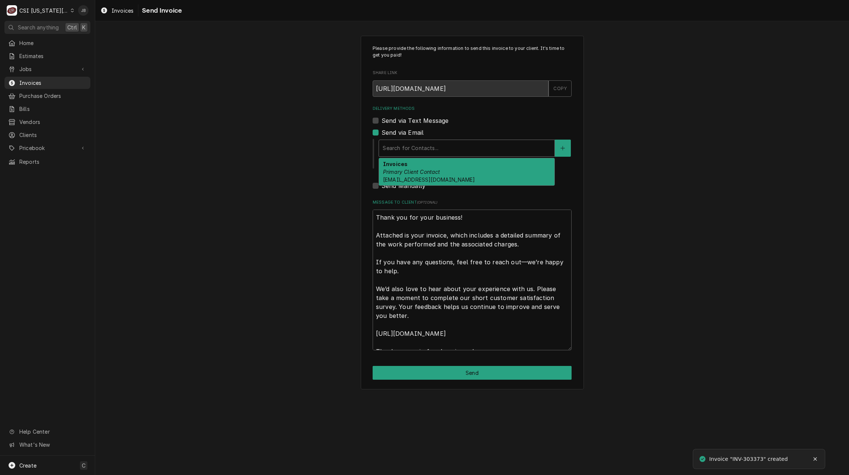
click at [394, 152] on div "Delivery Methods" at bounding box center [467, 147] width 168 height 13
drag, startPoint x: 415, startPoint y: 168, endPoint x: 415, endPoint y: 164, distance: 4.9
click at [415, 164] on div "Invoices Primary Client Contact danq@foodtecdistribution.com" at bounding box center [467, 171] width 176 height 27
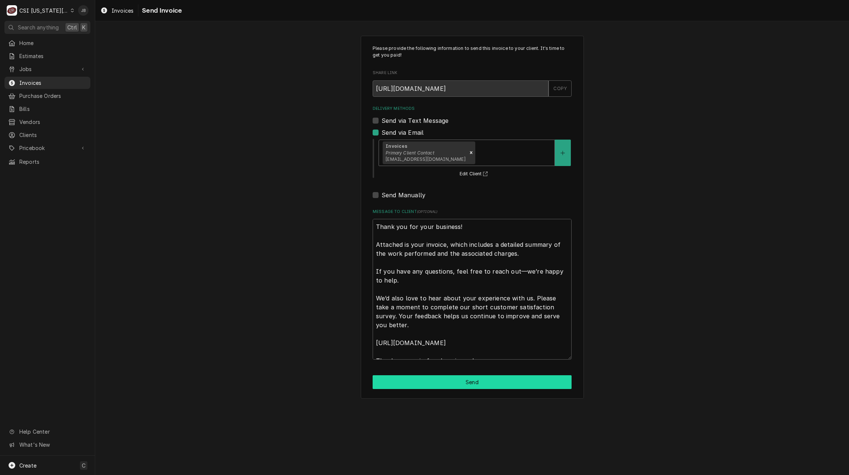
click at [427, 386] on button "Send" at bounding box center [472, 382] width 199 height 14
type textarea "x"
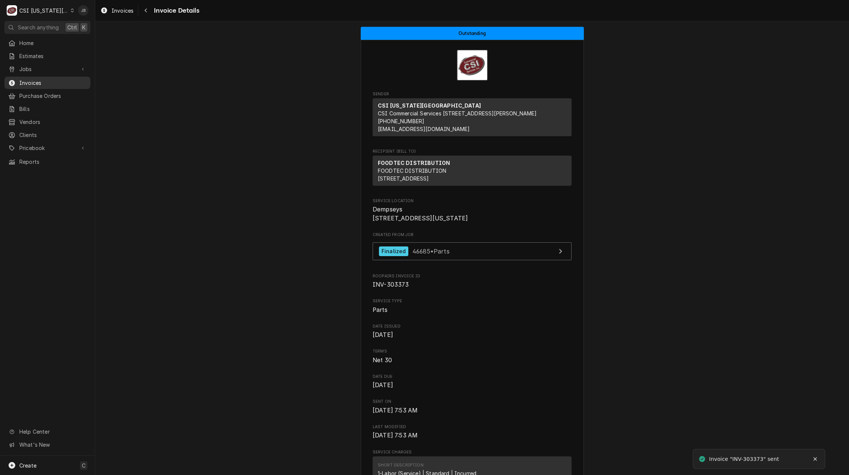
click at [54, 83] on span "Invoices" at bounding box center [52, 83] width 67 height 8
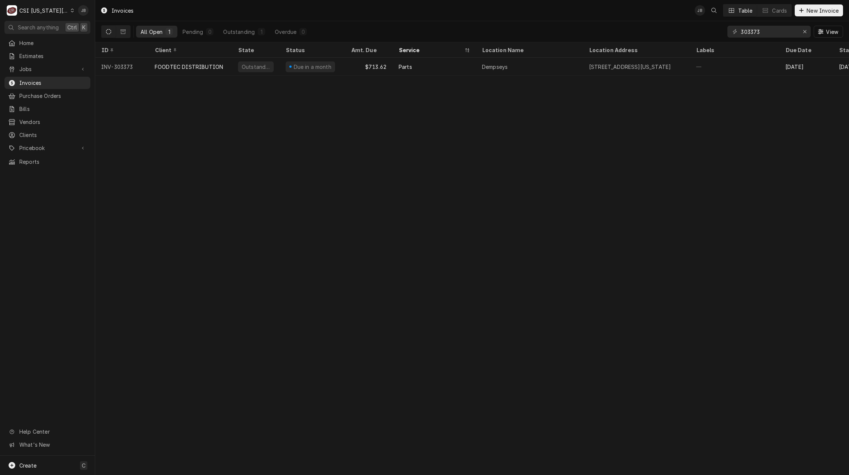
click at [782, 40] on div "303373 View" at bounding box center [786, 31] width 116 height 21
click at [771, 30] on input "303373" at bounding box center [769, 32] width 56 height 12
type input "303374"
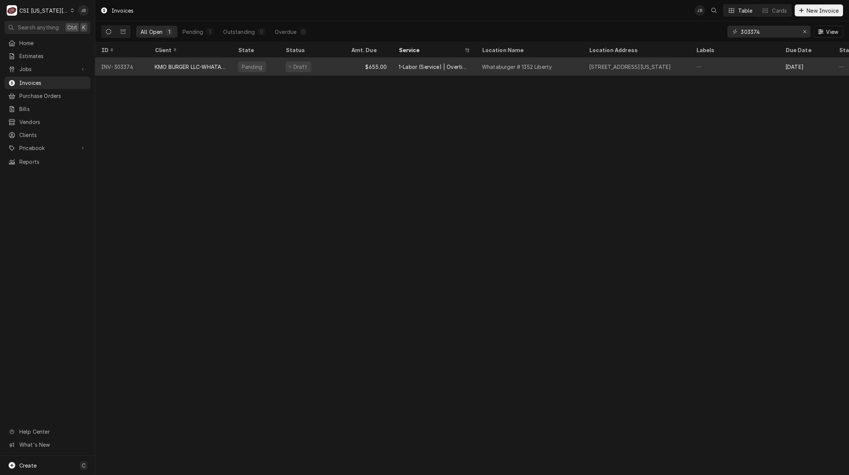
click at [336, 70] on div "Draft" at bounding box center [312, 67] width 65 height 18
